Goal: Task Accomplishment & Management: Complete application form

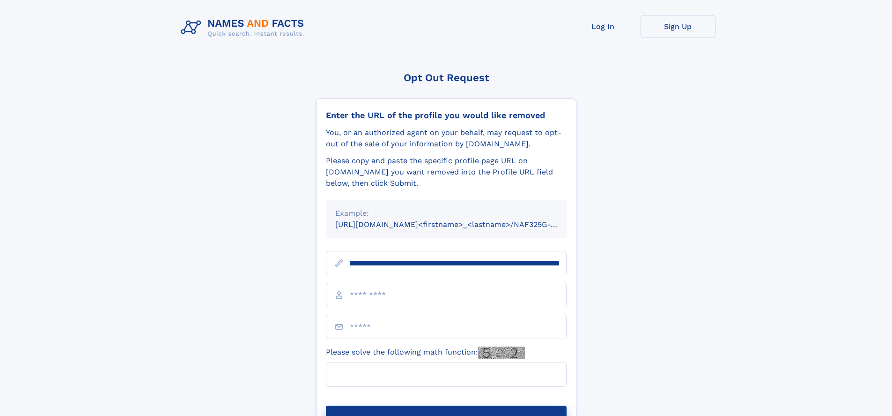
scroll to position [0, 117]
type input "**********"
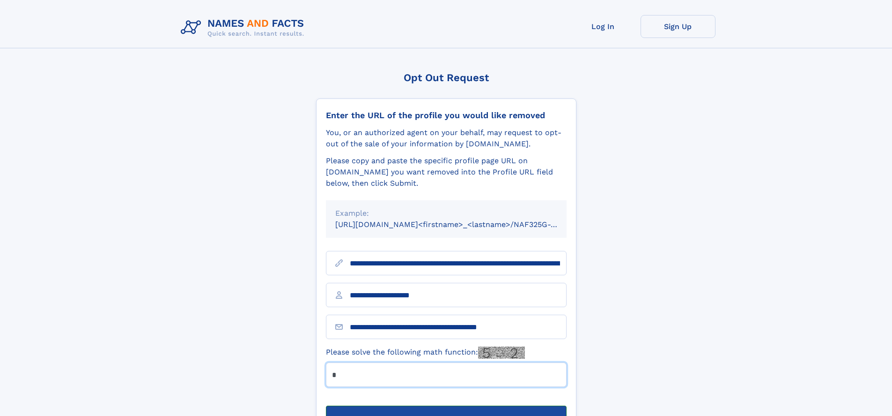
type input "*"
click at [446, 405] on button "Submit Opt Out Request" at bounding box center [446, 420] width 241 height 30
